Goal: Navigation & Orientation: Find specific page/section

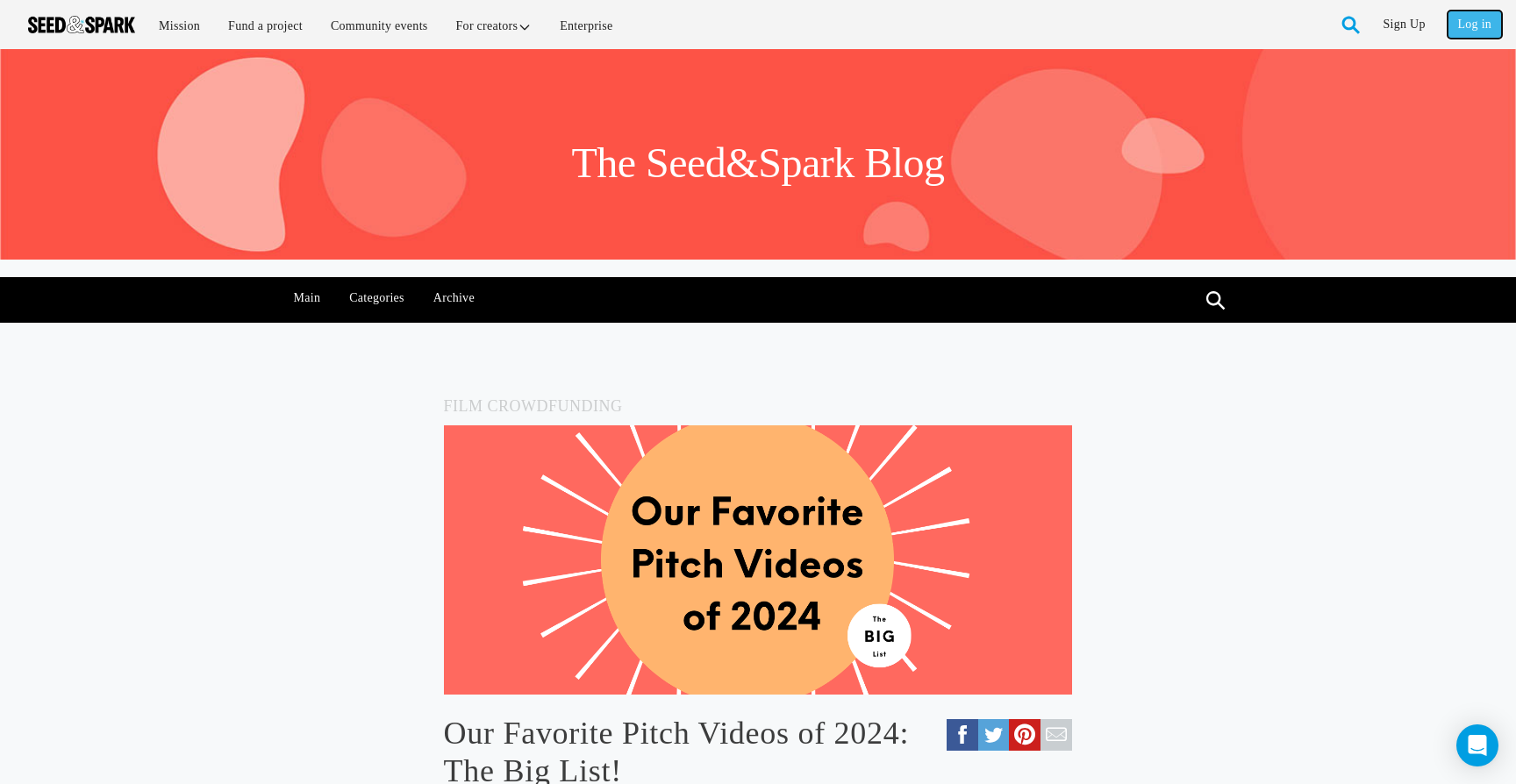
click at [1477, 30] on link "Log in" at bounding box center [1475, 24] width 54 height 28
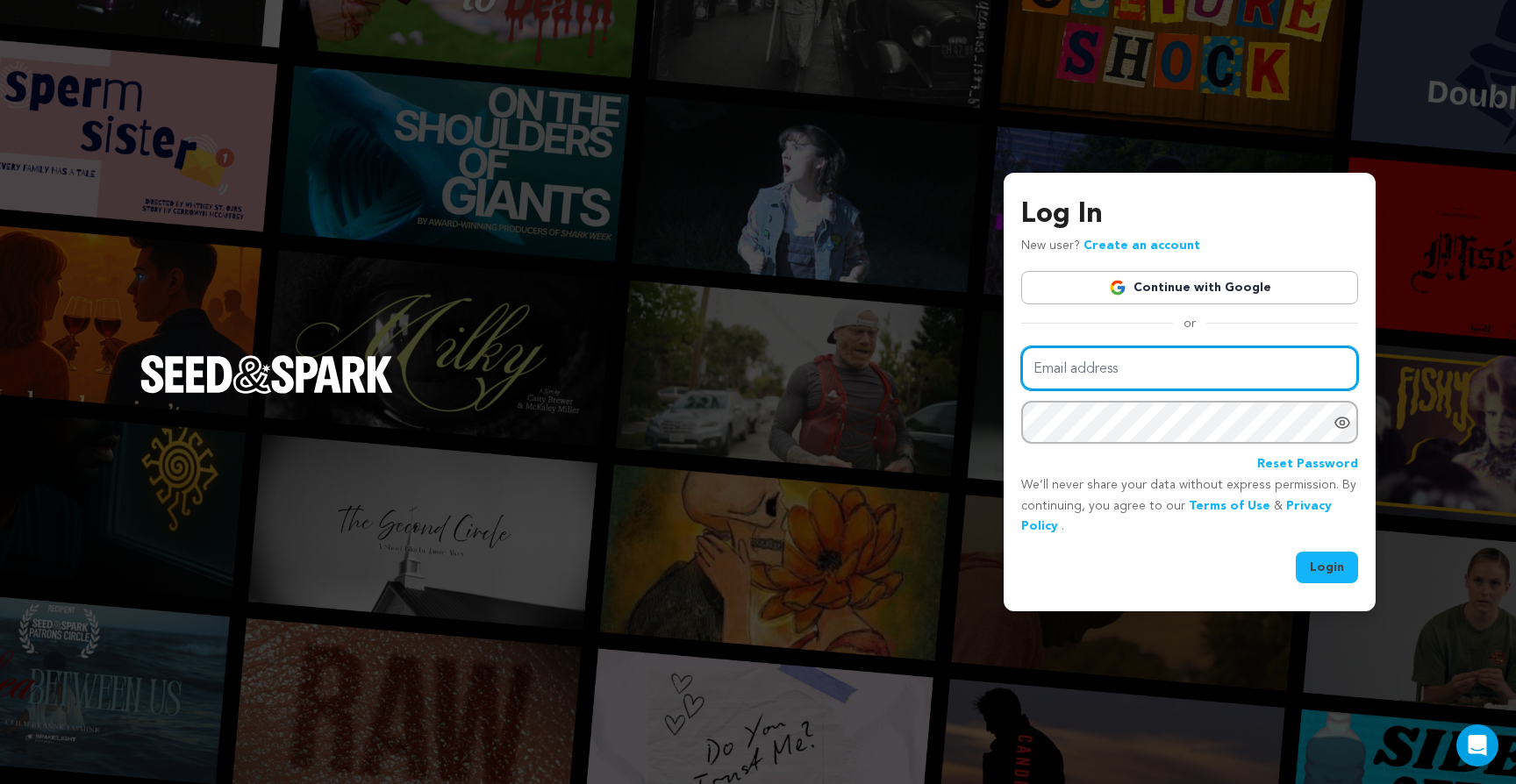
type input "arthauzproductions@gmail.com"
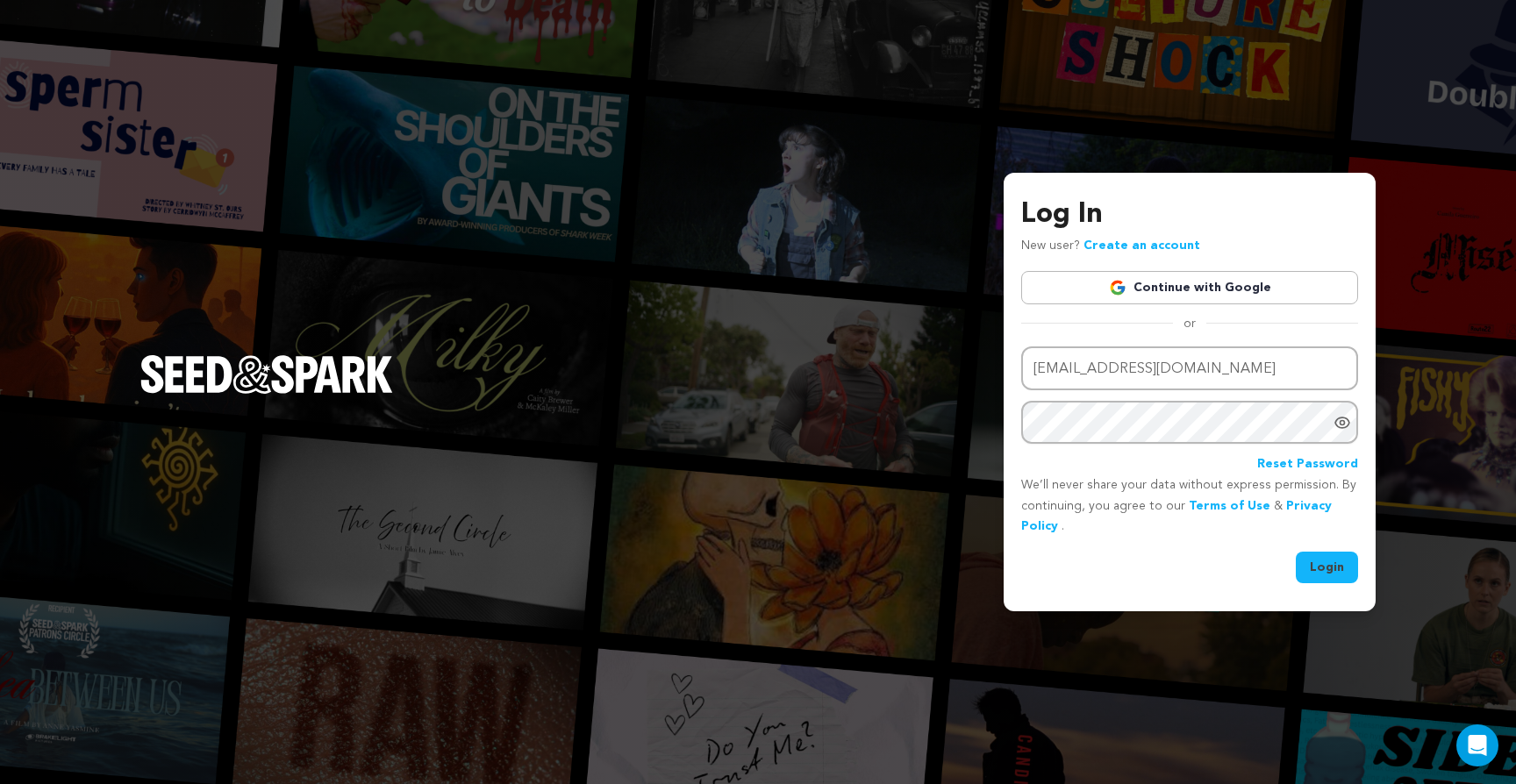
click at [1333, 575] on button "Login" at bounding box center [1327, 567] width 62 height 31
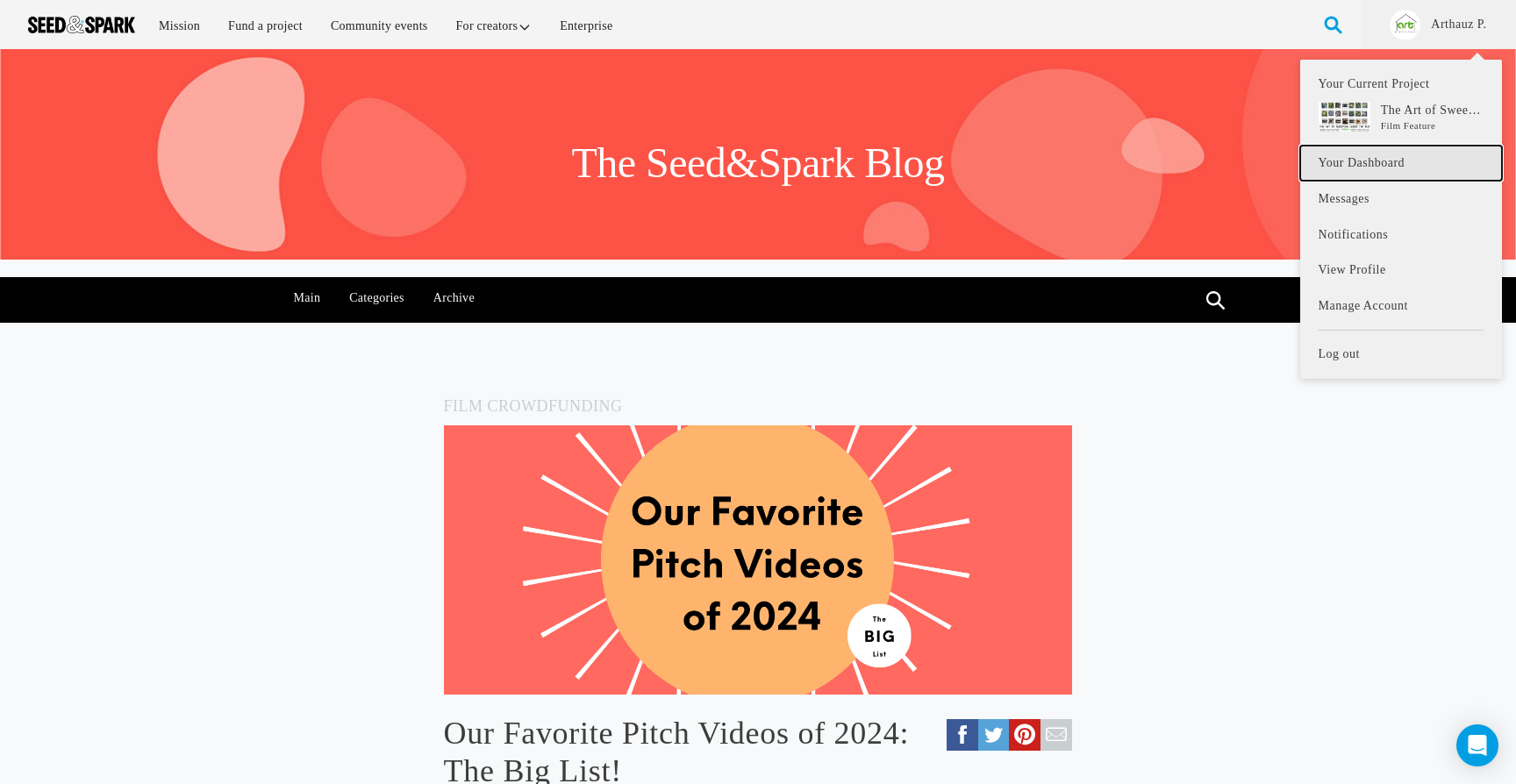
click at [1372, 170] on link "Your Dashboard" at bounding box center [1401, 163] width 202 height 36
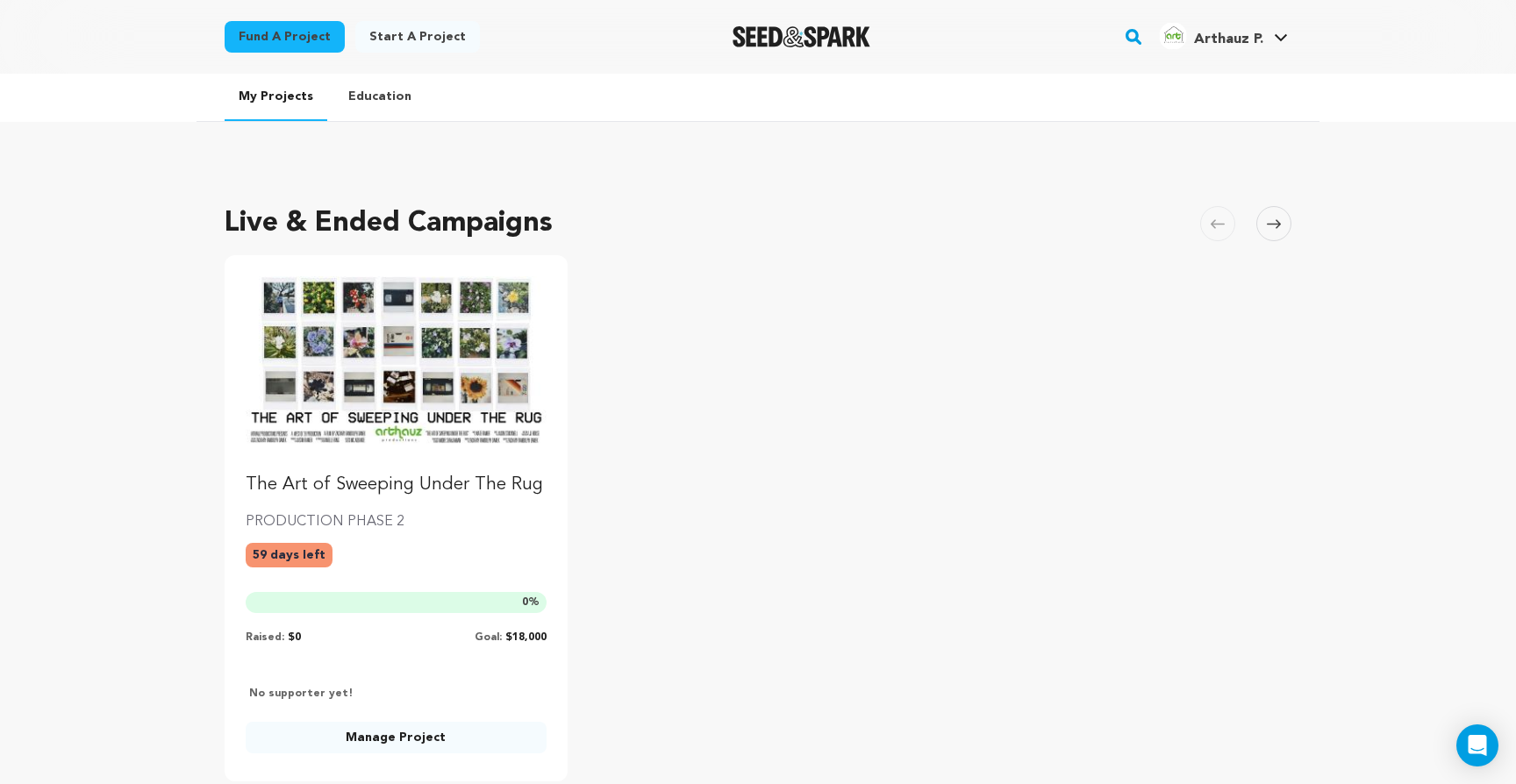
click at [374, 476] on p "The Art of Sweeping Under The Rug" at bounding box center [397, 485] width 301 height 25
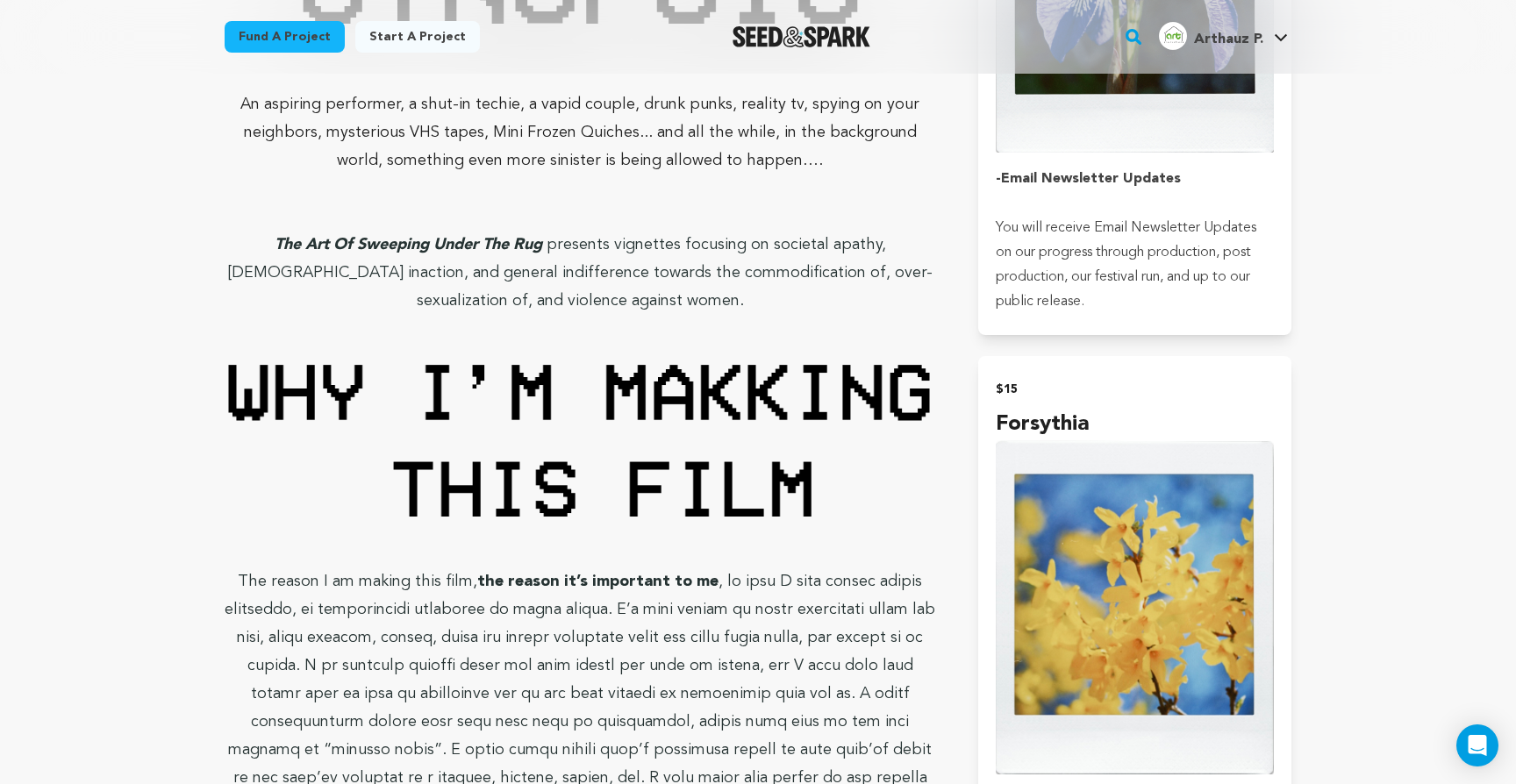
scroll to position [1336, 0]
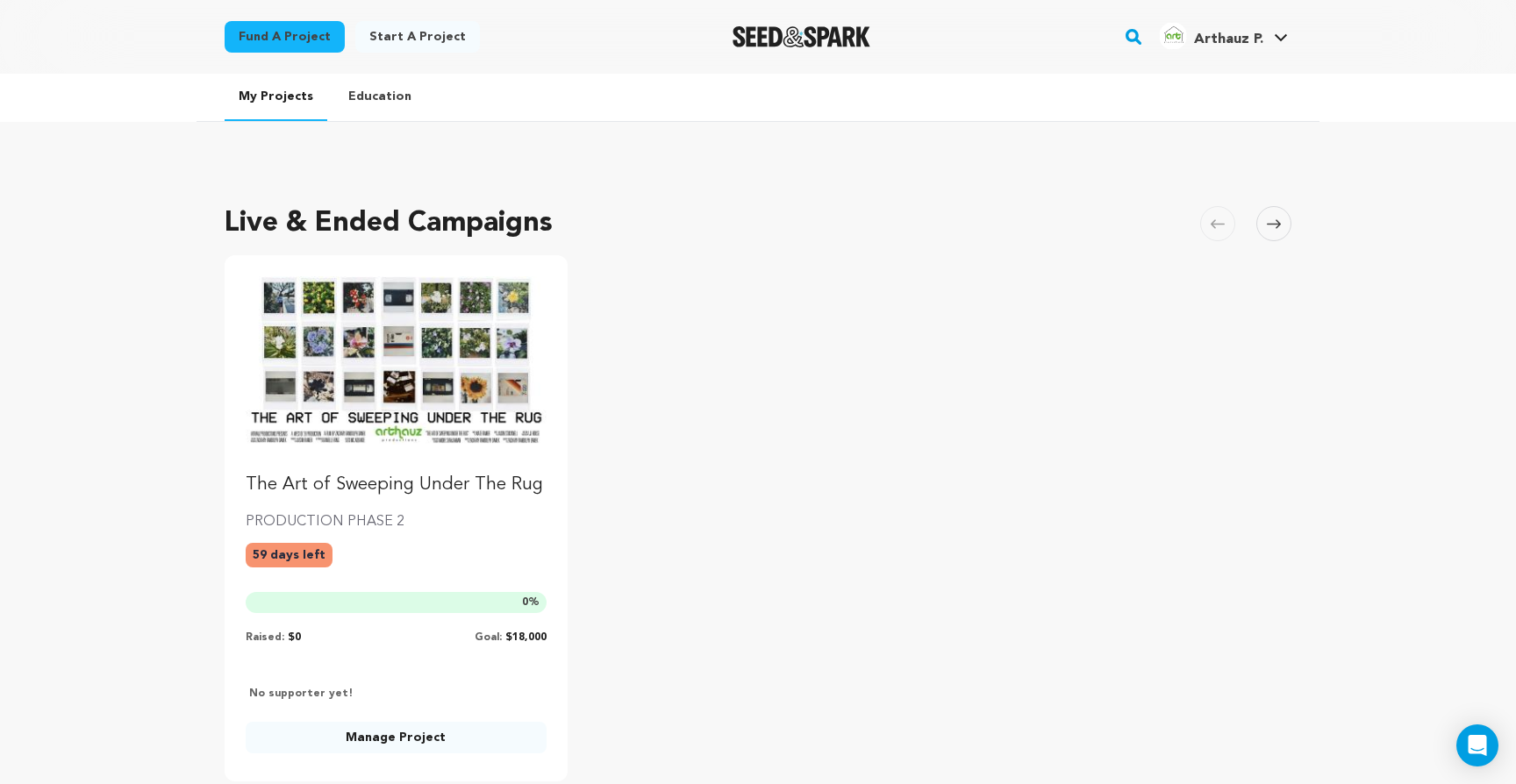
scroll to position [20, 0]
